Goal: Task Accomplishment & Management: Use online tool/utility

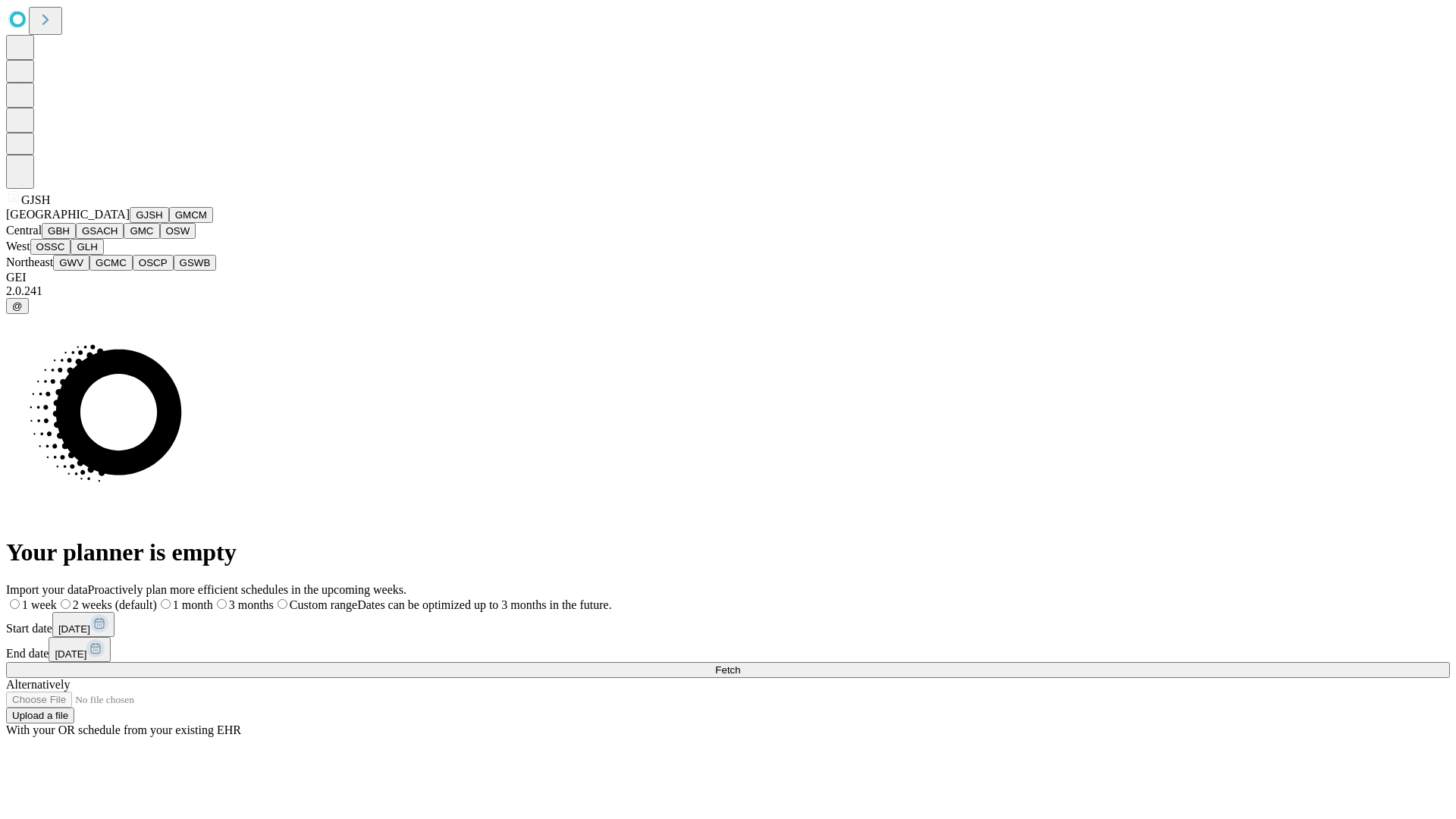
click at [130, 223] on button "GJSH" at bounding box center [150, 214] width 39 height 16
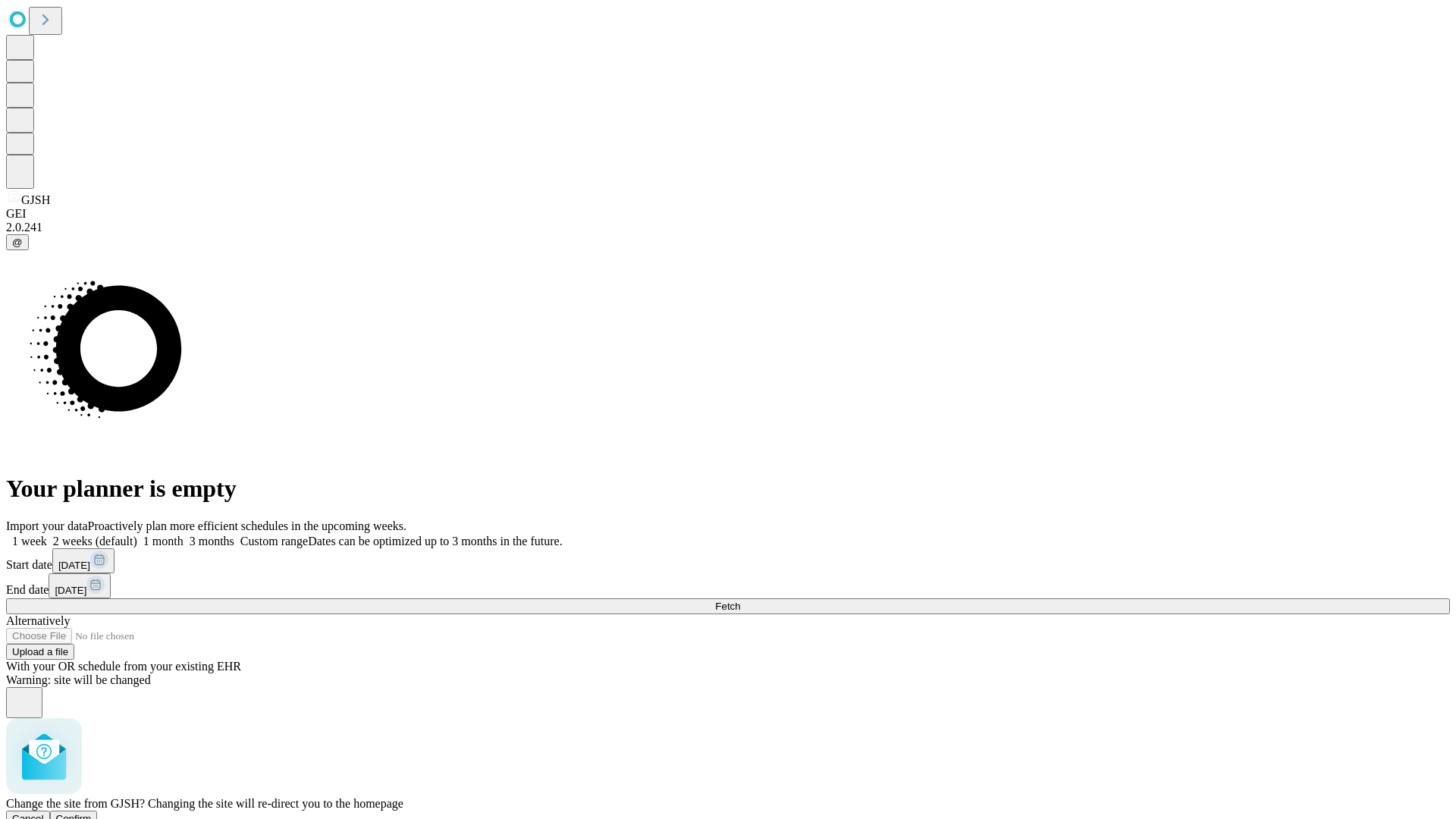
click at [92, 813] on span "Confirm" at bounding box center [74, 819] width 36 height 11
click at [137, 535] on label "2 weeks (default)" at bounding box center [92, 541] width 90 height 13
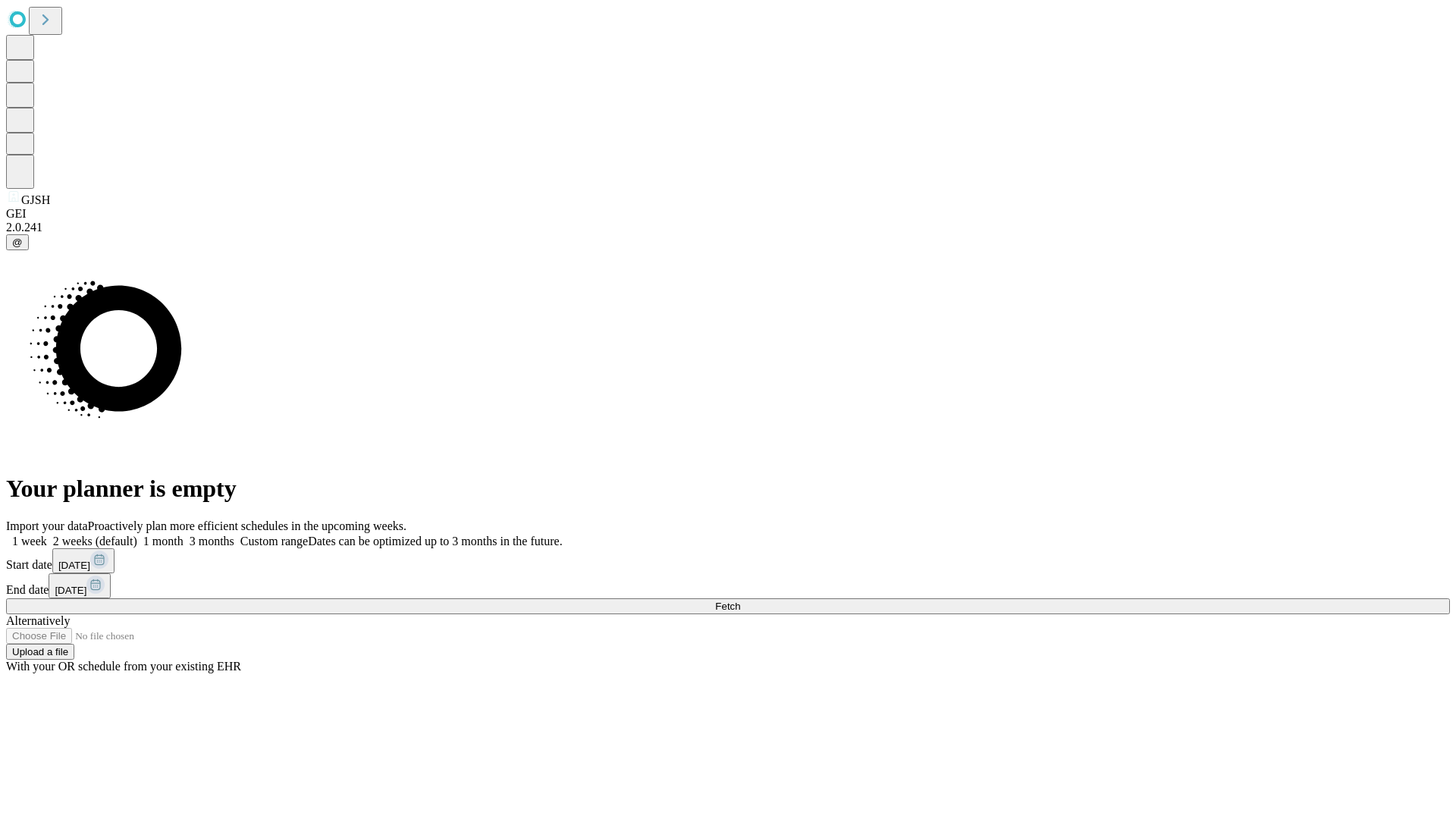
click at [740, 601] on span "Fetch" at bounding box center [727, 606] width 25 height 11
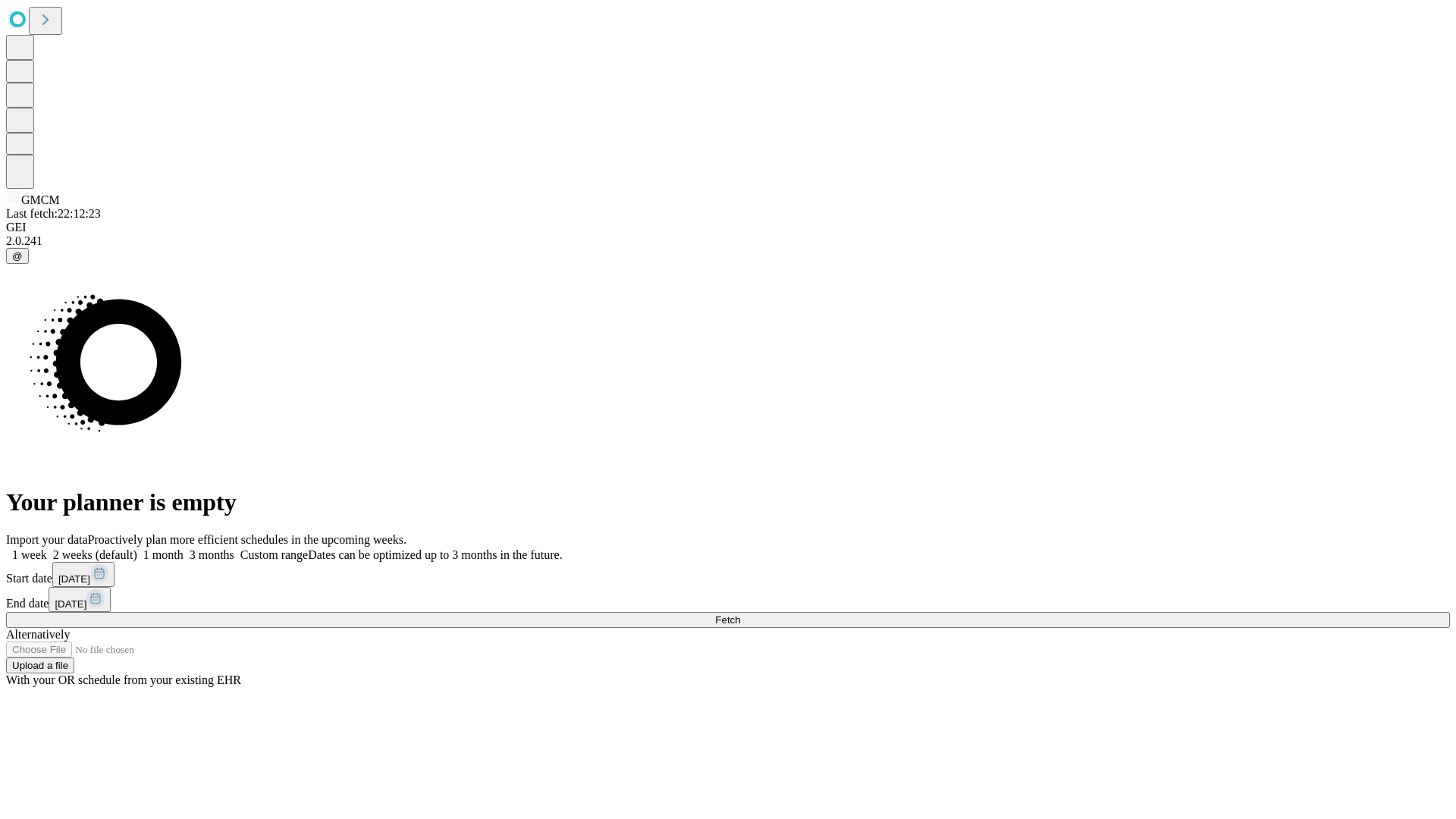
click at [137, 548] on label "2 weeks (default)" at bounding box center [92, 555] width 90 height 13
click at [740, 615] on span "Fetch" at bounding box center [727, 620] width 25 height 11
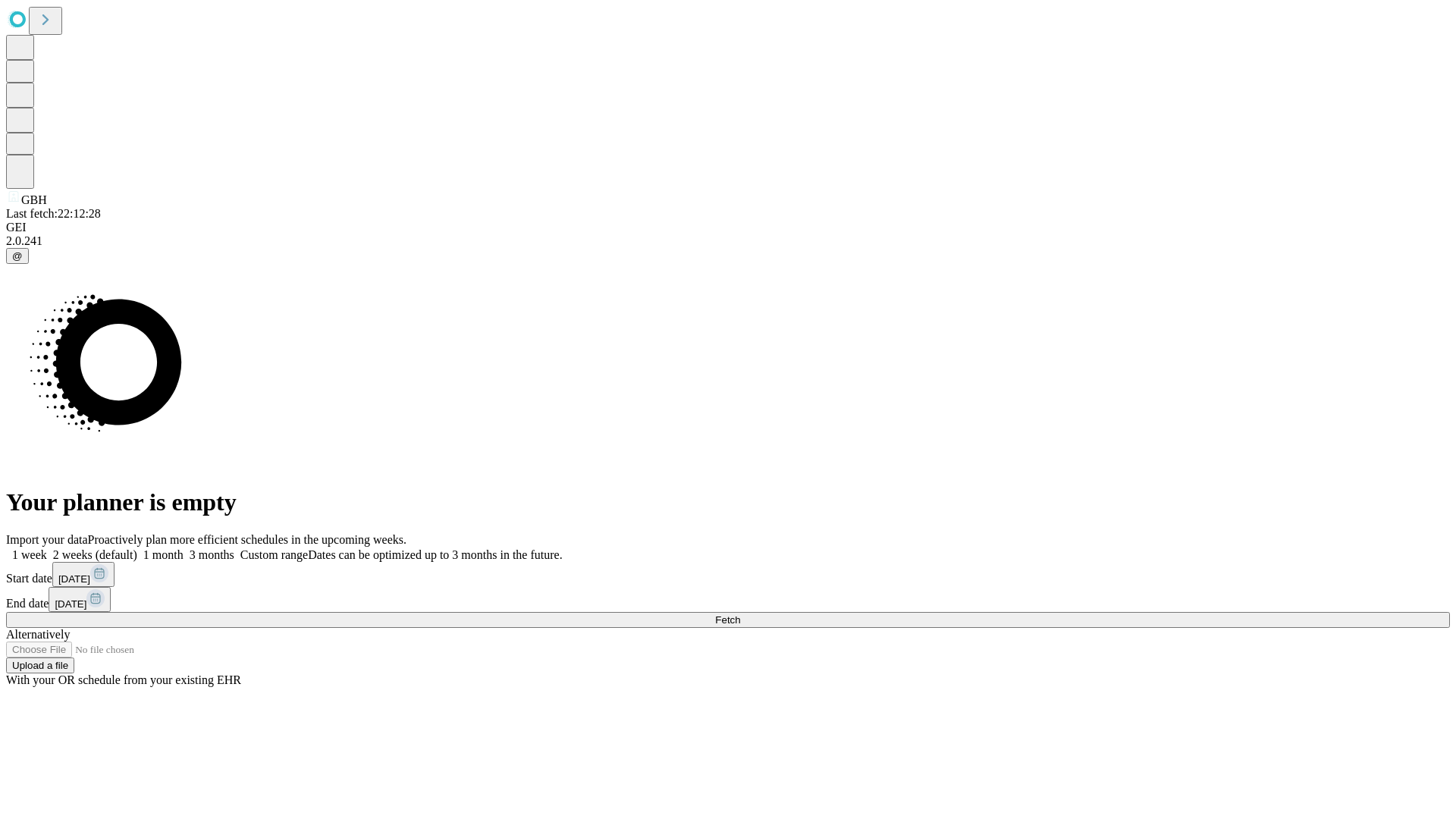
click at [137, 548] on label "2 weeks (default)" at bounding box center [92, 555] width 90 height 13
click at [740, 615] on span "Fetch" at bounding box center [727, 620] width 25 height 11
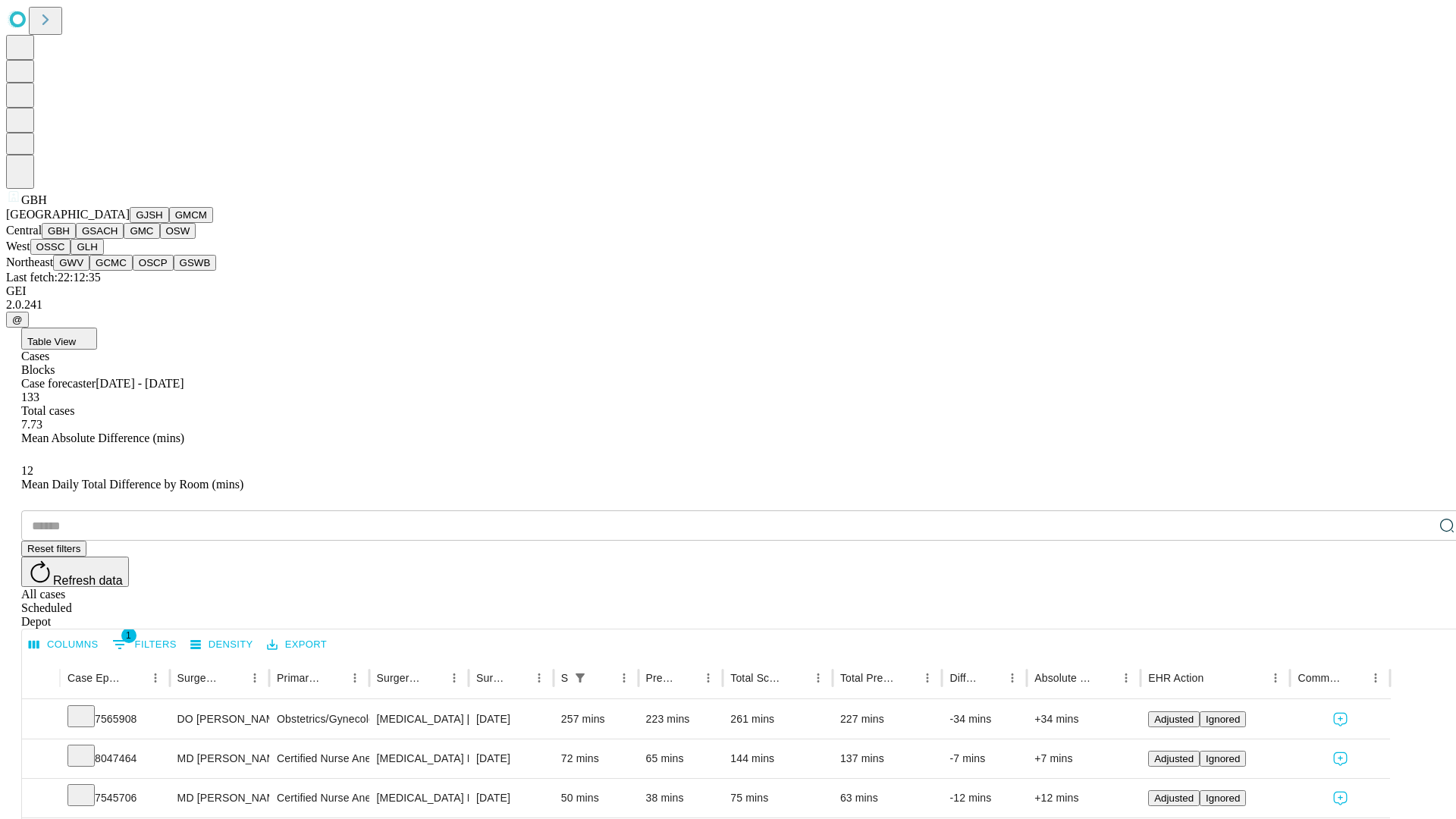
click at [118, 239] on button "GSACH" at bounding box center [100, 230] width 47 height 16
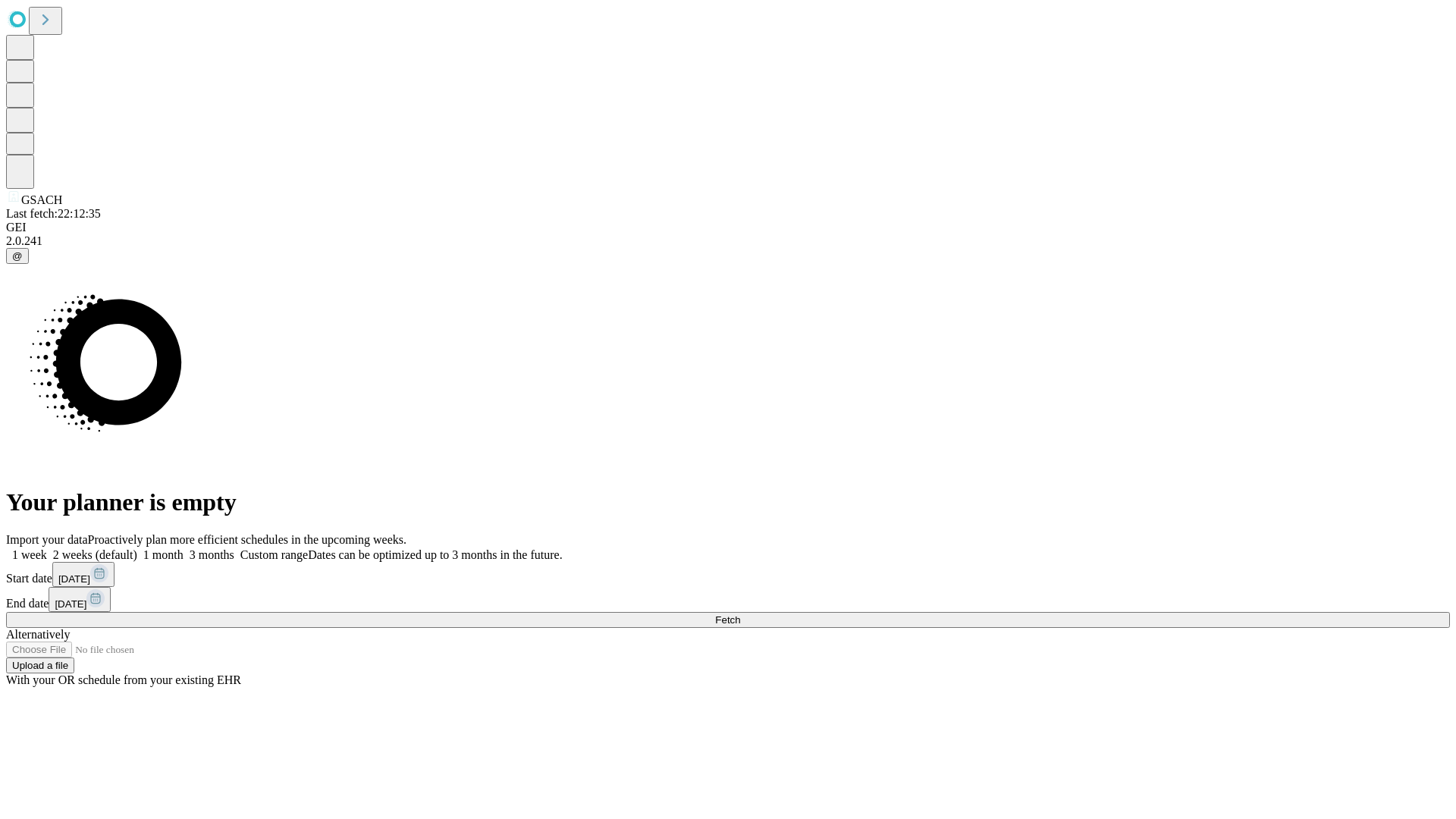
click at [137, 548] on label "2 weeks (default)" at bounding box center [92, 555] width 90 height 13
click at [740, 615] on span "Fetch" at bounding box center [727, 620] width 25 height 11
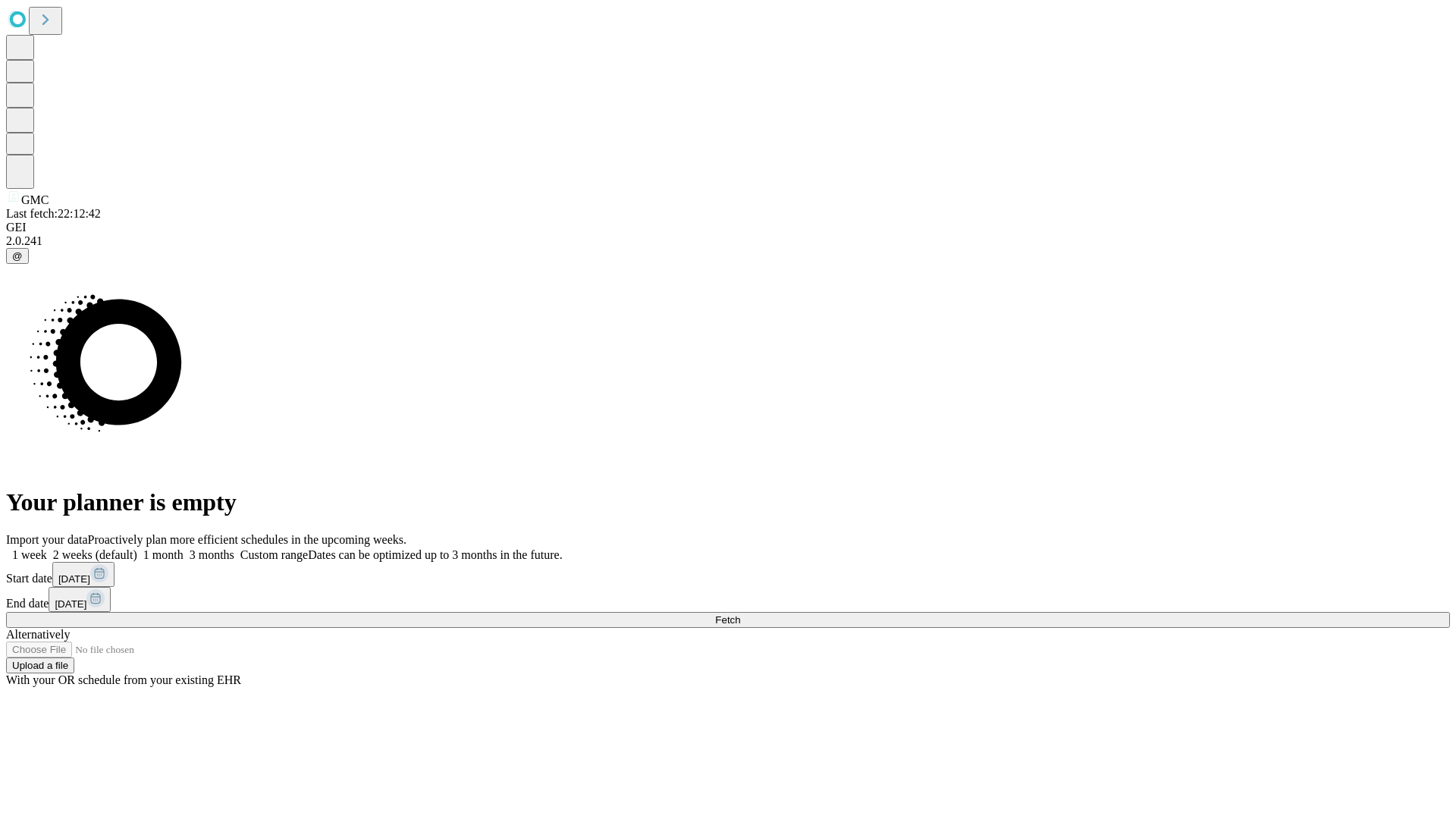
click at [137, 548] on label "2 weeks (default)" at bounding box center [92, 555] width 90 height 13
click at [740, 615] on span "Fetch" at bounding box center [727, 620] width 25 height 11
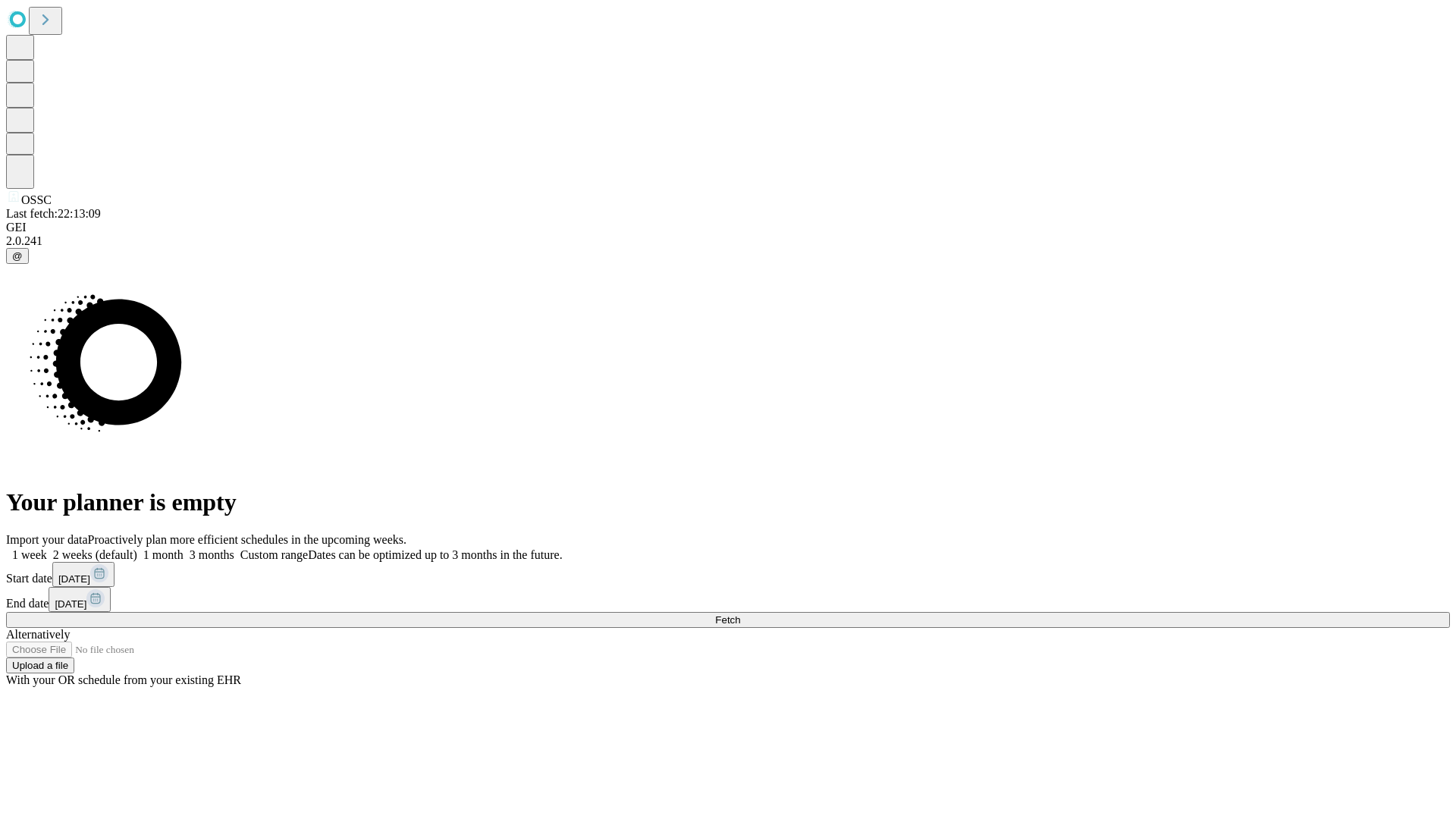
click at [137, 548] on label "2 weeks (default)" at bounding box center [92, 555] width 90 height 13
click at [740, 615] on span "Fetch" at bounding box center [727, 620] width 25 height 11
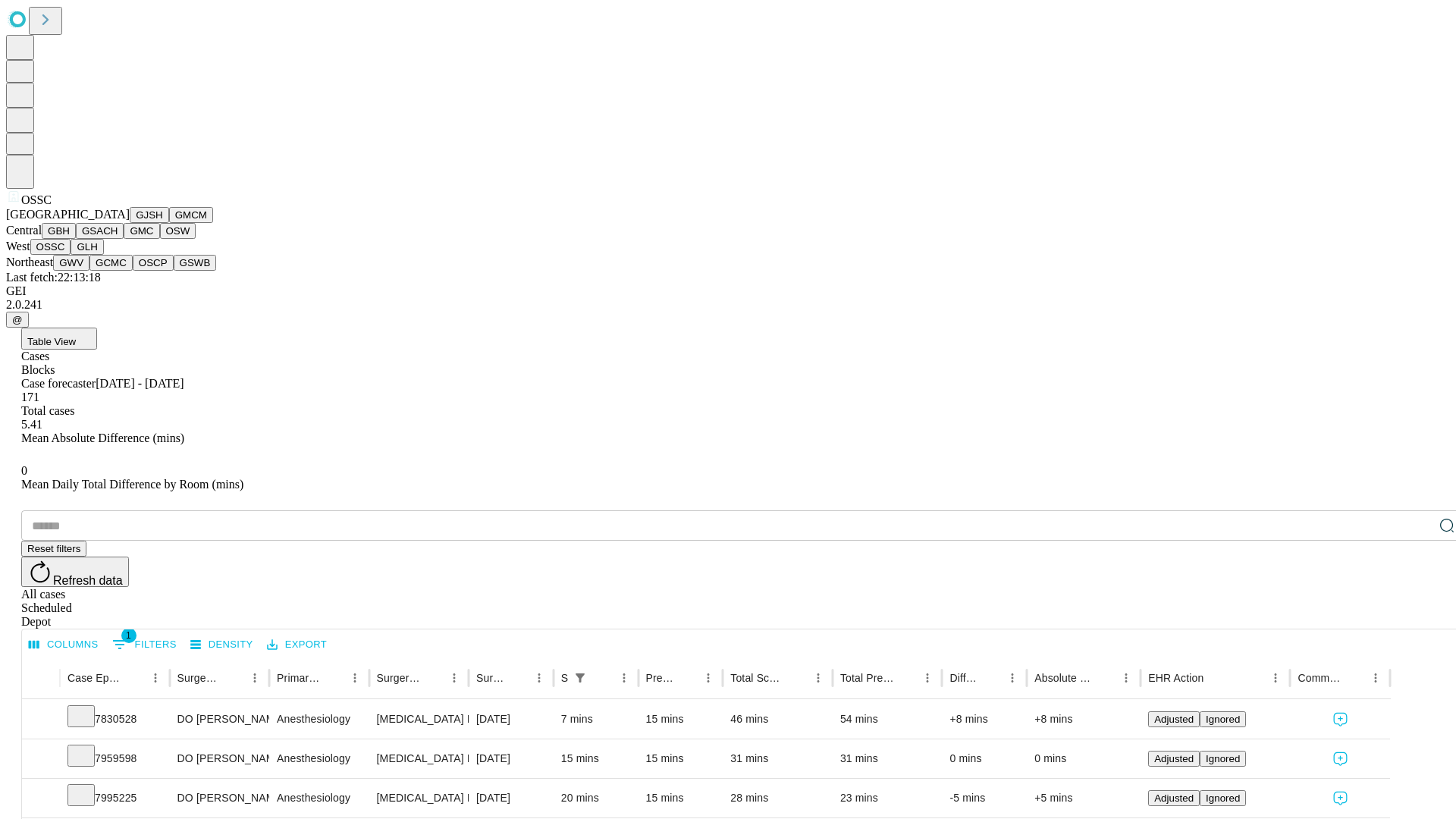
click at [103, 255] on button "GLH" at bounding box center [87, 246] width 33 height 16
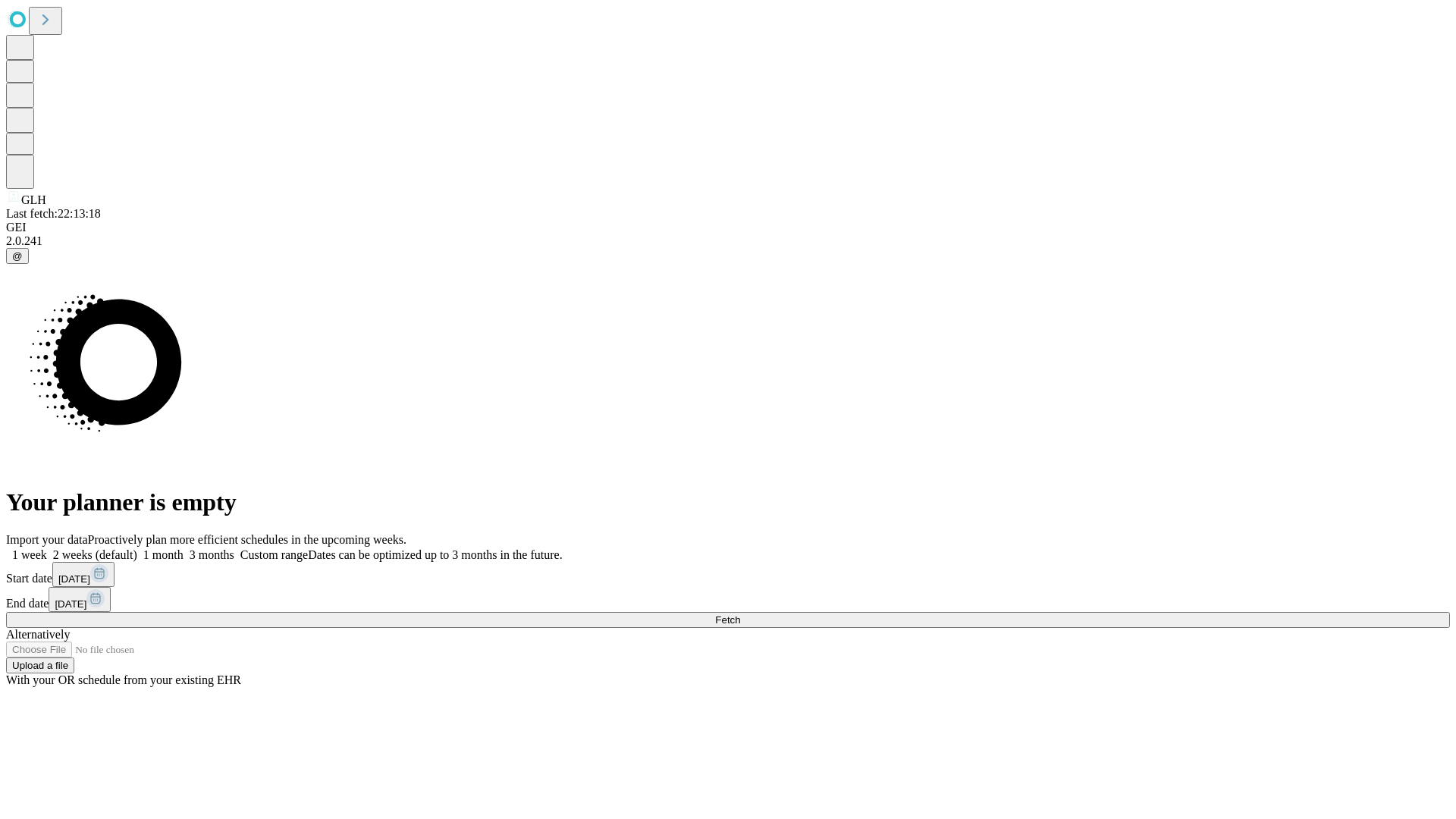
click at [137, 548] on label "2 weeks (default)" at bounding box center [92, 555] width 90 height 13
click at [740, 615] on span "Fetch" at bounding box center [727, 620] width 25 height 11
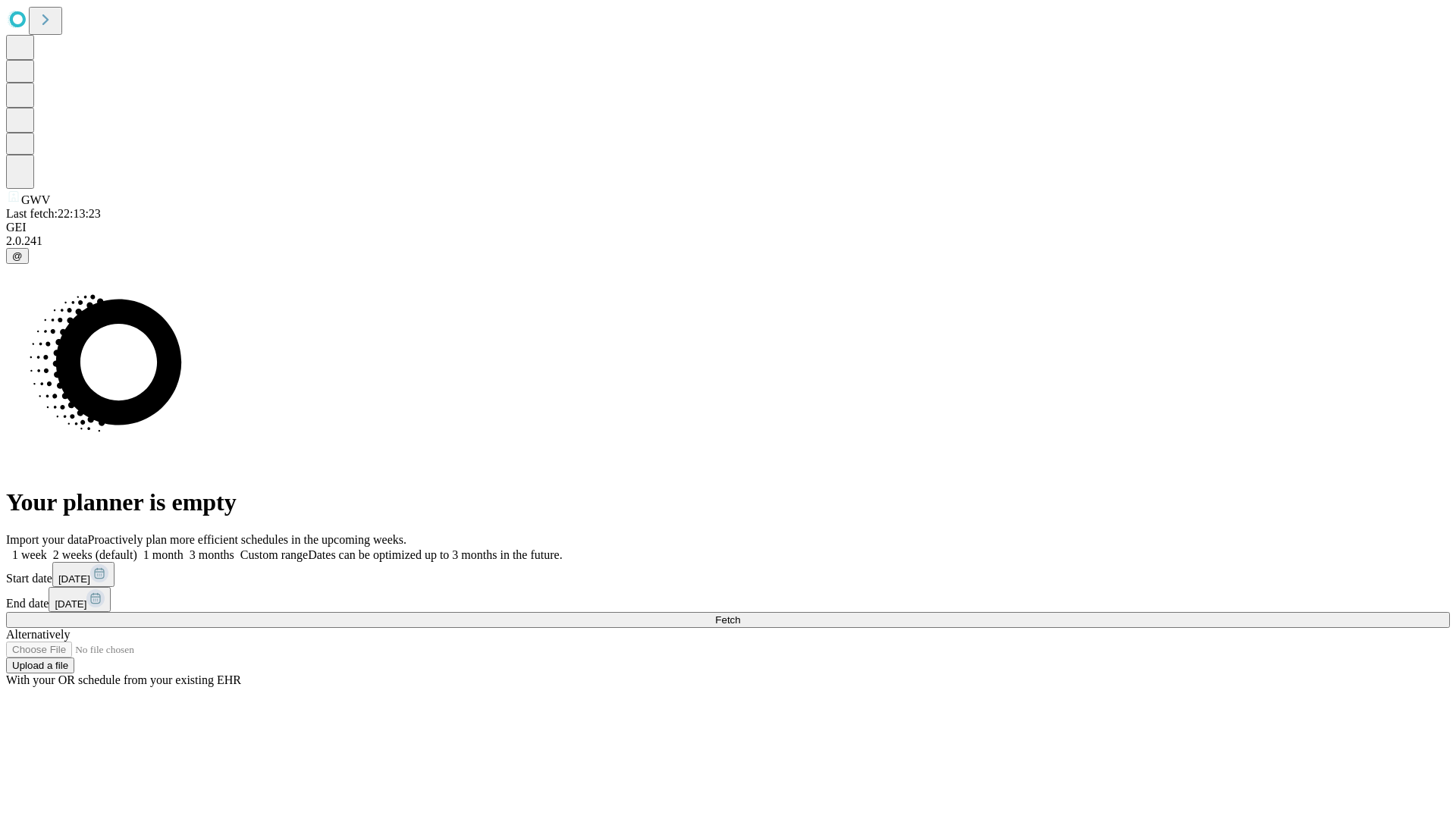
click at [137, 548] on label "2 weeks (default)" at bounding box center [92, 555] width 90 height 13
click at [740, 615] on span "Fetch" at bounding box center [727, 620] width 25 height 11
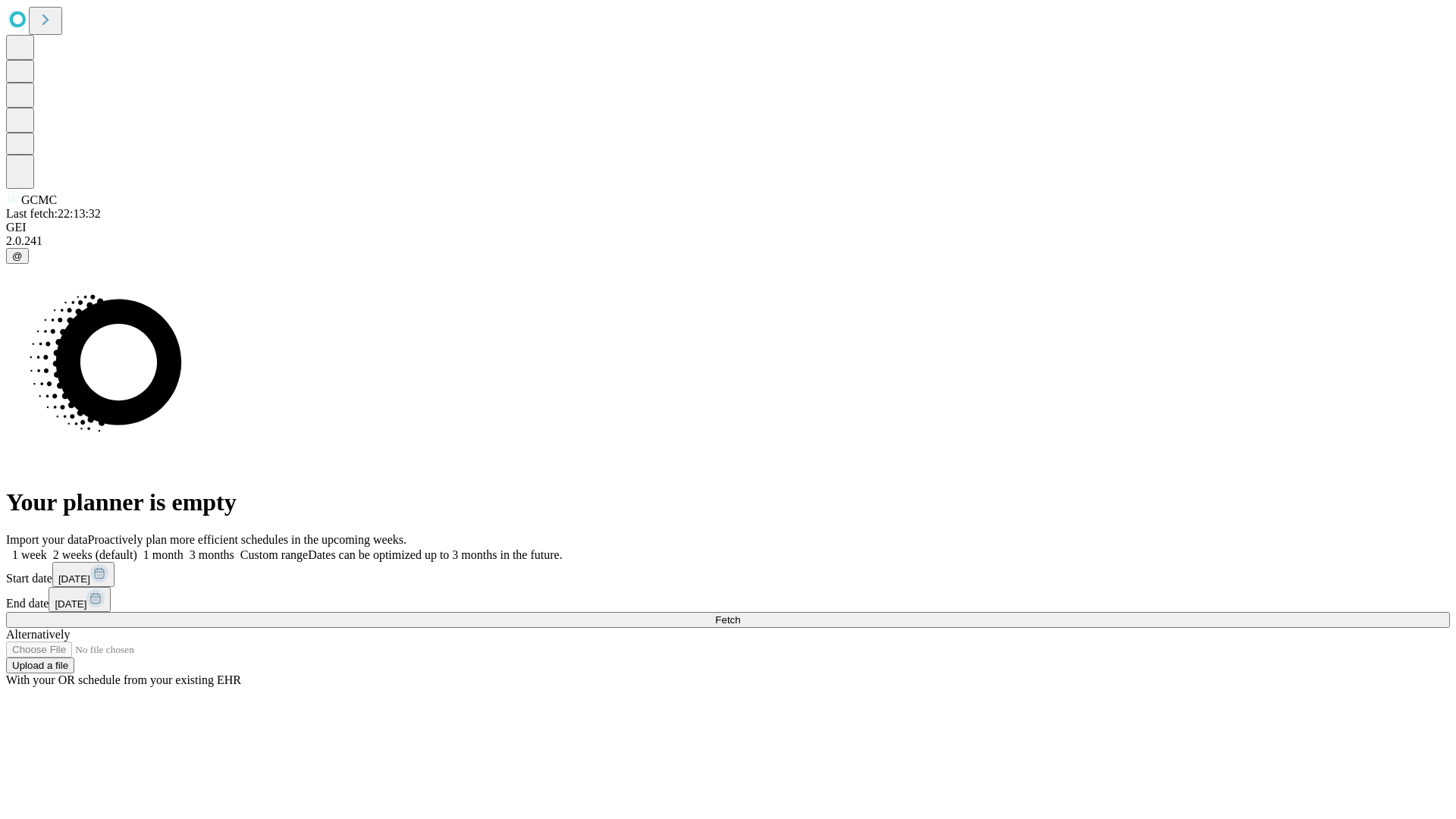
click at [740, 615] on span "Fetch" at bounding box center [727, 620] width 25 height 11
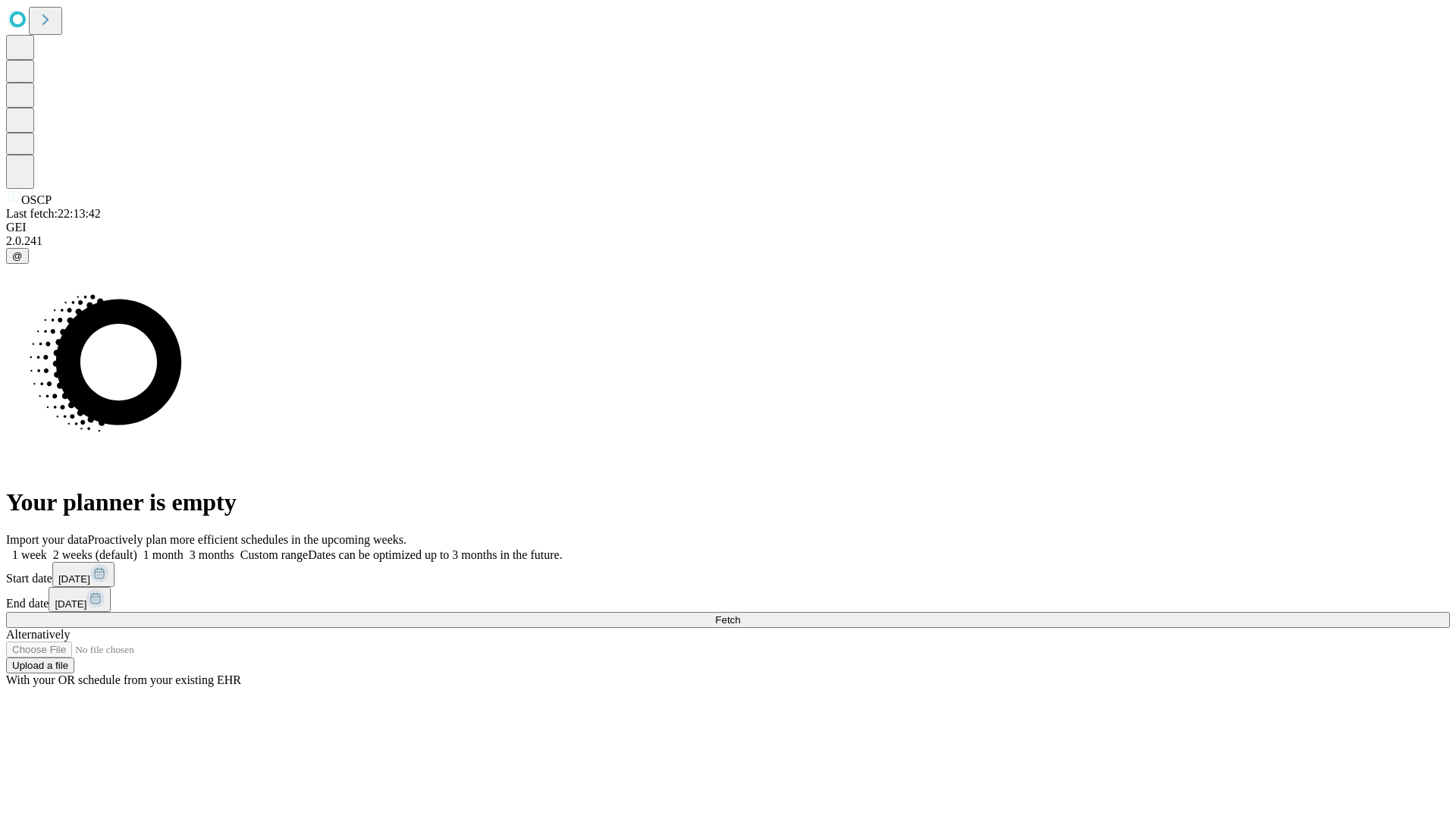
click at [740, 615] on span "Fetch" at bounding box center [727, 620] width 25 height 11
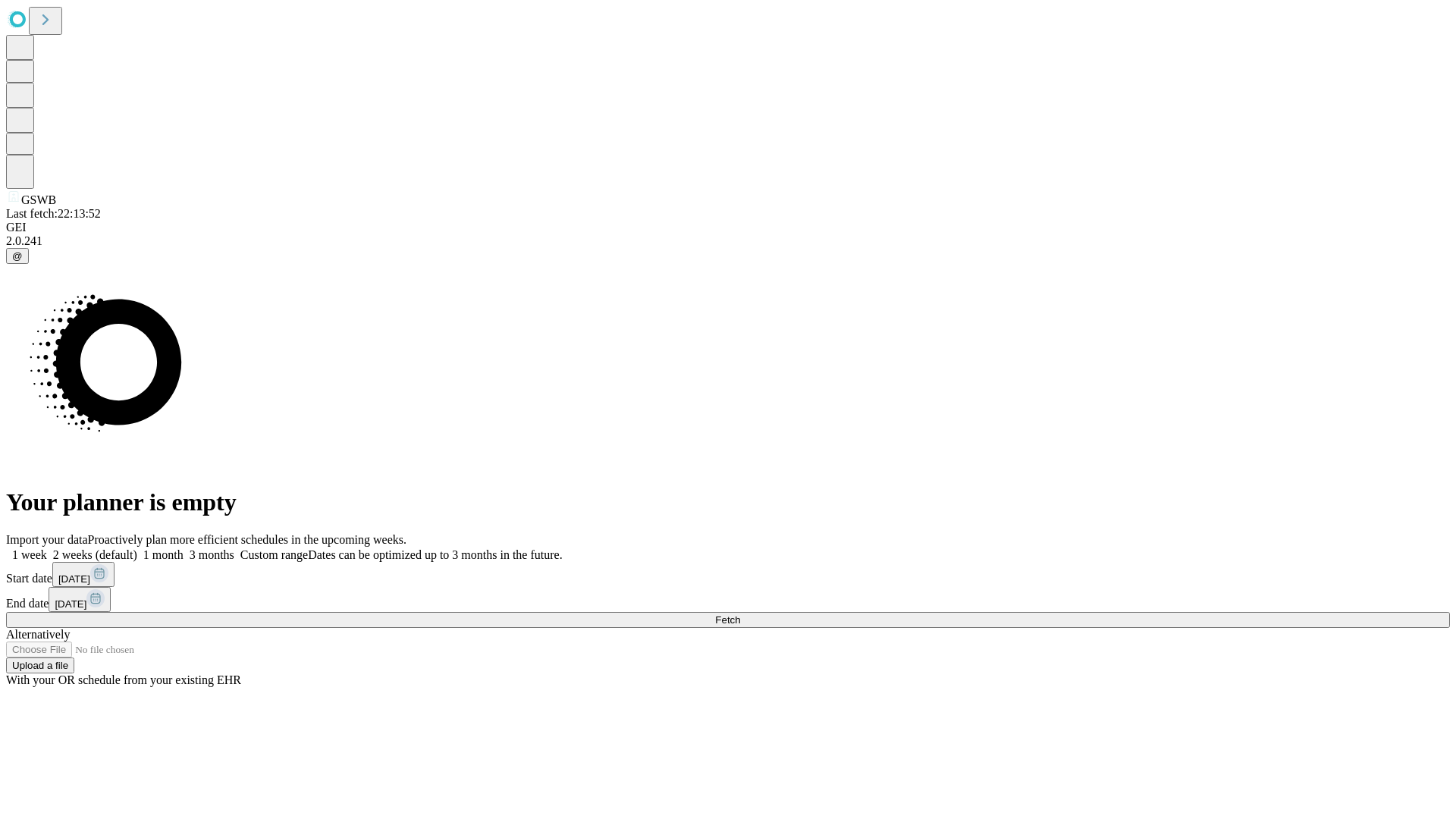
click at [137, 548] on label "2 weeks (default)" at bounding box center [92, 555] width 90 height 13
click at [740, 615] on span "Fetch" at bounding box center [727, 620] width 25 height 11
